Goal: Task Accomplishment & Management: Use online tool/utility

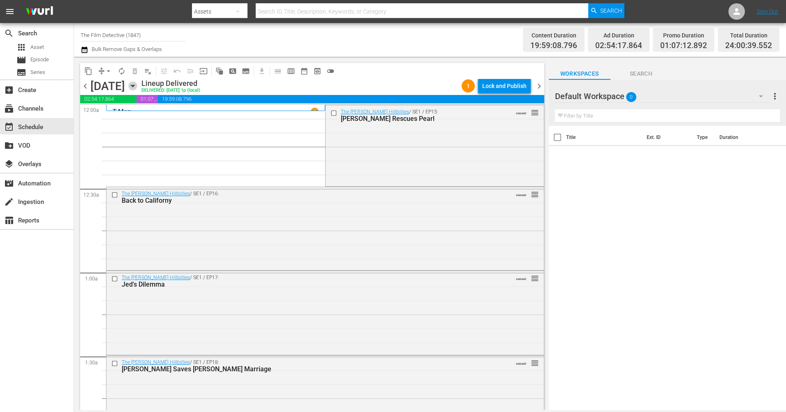
click at [137, 87] on icon "button" at bounding box center [132, 85] width 9 height 9
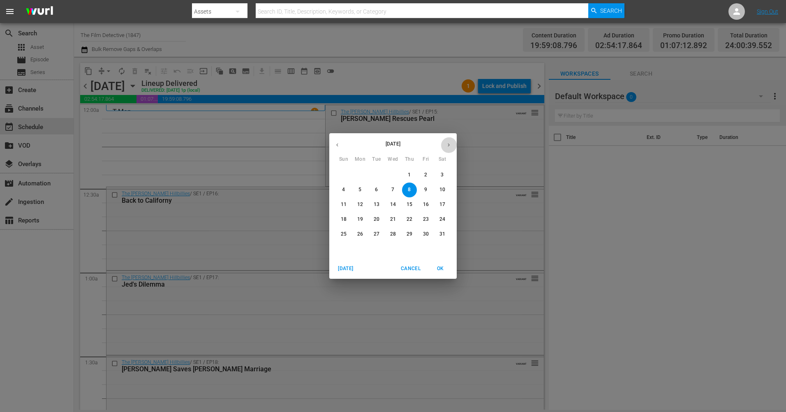
click at [449, 143] on icon "button" at bounding box center [448, 145] width 6 height 6
click at [358, 203] on p "15" at bounding box center [360, 204] width 6 height 7
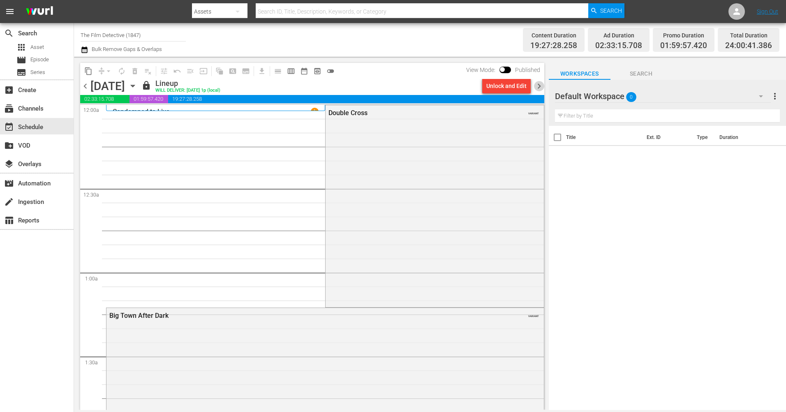
click at [538, 87] on span "chevron_right" at bounding box center [539, 86] width 10 height 10
